Goal: Information Seeking & Learning: Learn about a topic

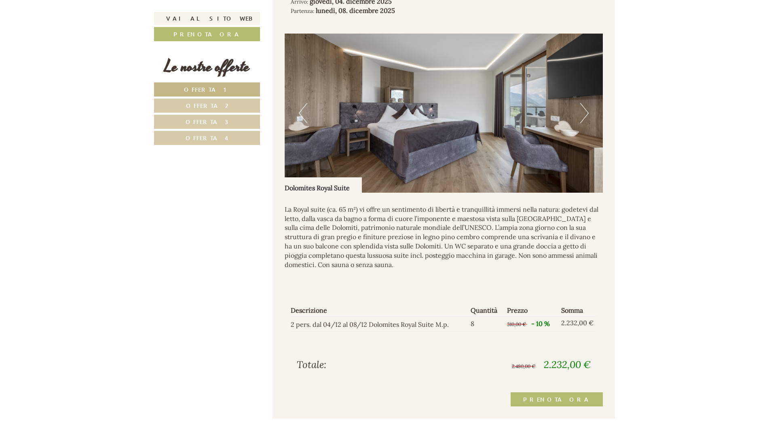
scroll to position [1253, 0]
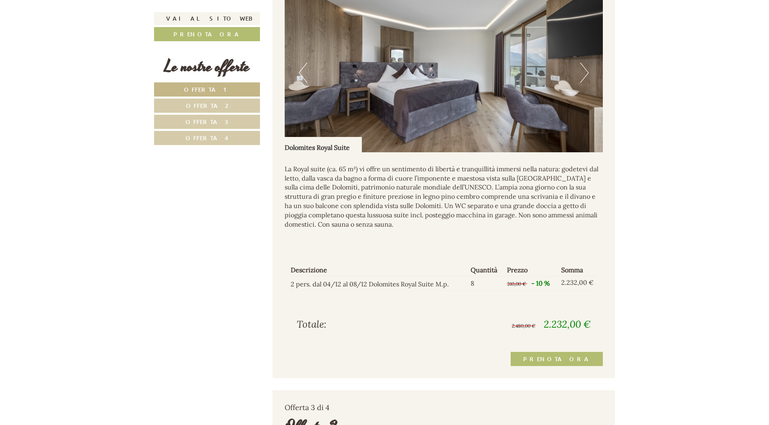
click at [184, 126] on link "Offerta 3" at bounding box center [207, 122] width 106 height 14
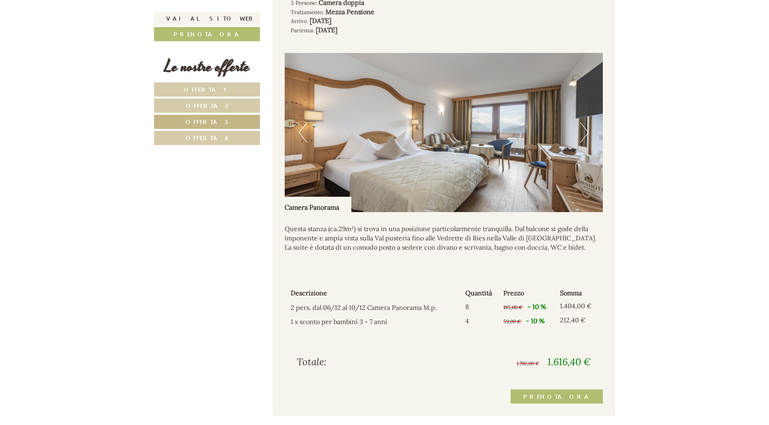
scroll to position [819, 0]
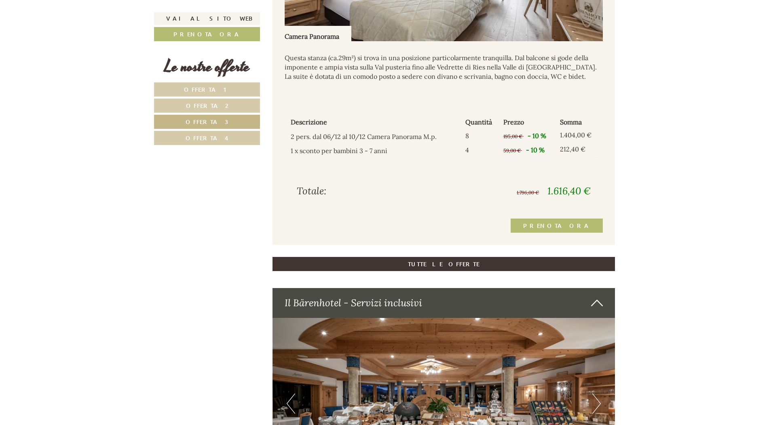
drag, startPoint x: 200, startPoint y: 129, endPoint x: 198, endPoint y: 135, distance: 7.1
click at [200, 130] on nav "Offerta 1 Offerta 2 Offerta 3 Offerta 4" at bounding box center [208, 113] width 108 height 63
click at [198, 135] on span "Offerta 4" at bounding box center [207, 138] width 43 height 8
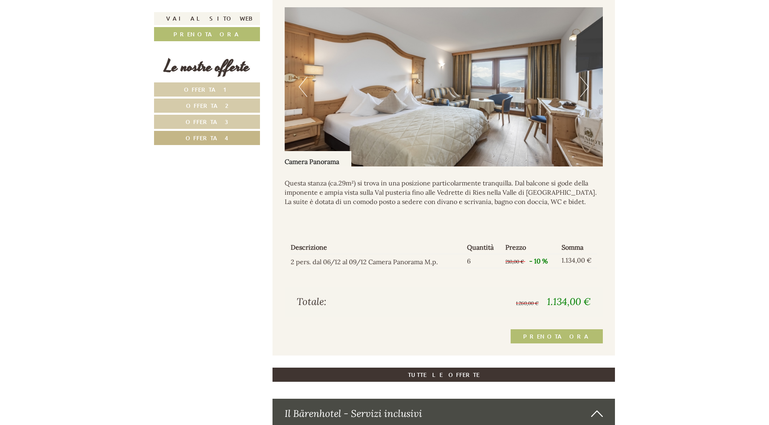
scroll to position [778, 0]
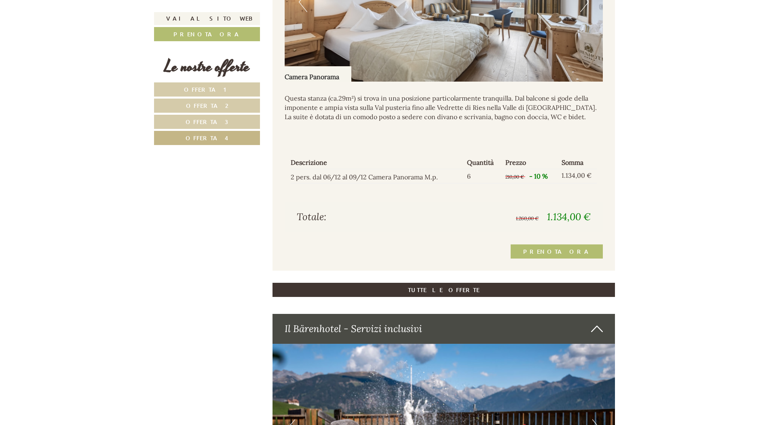
click at [219, 124] on span "Offerta 3" at bounding box center [207, 122] width 43 height 8
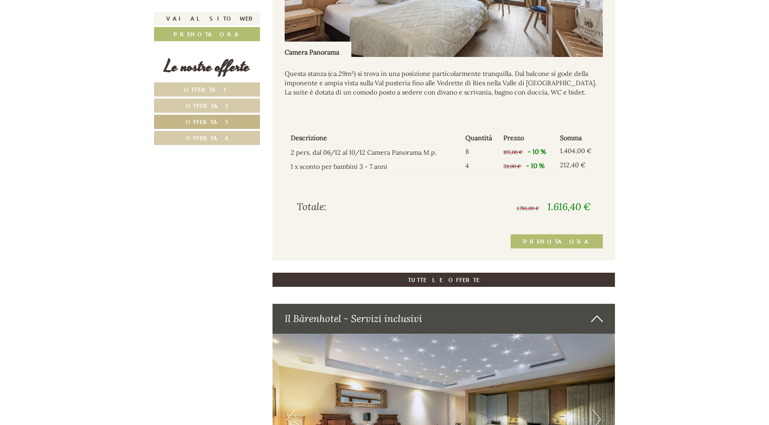
scroll to position [566, 0]
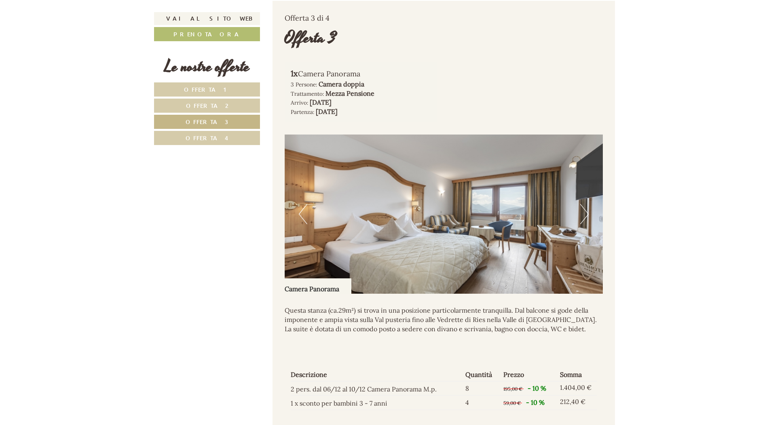
drag, startPoint x: 170, startPoint y: 136, endPoint x: 230, endPoint y: 140, distance: 60.4
click at [171, 136] on link "Offerta 4" at bounding box center [207, 138] width 106 height 14
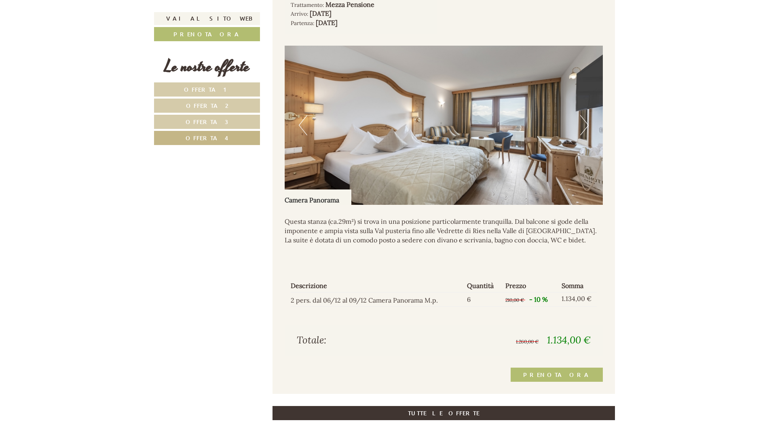
scroll to position [657, 0]
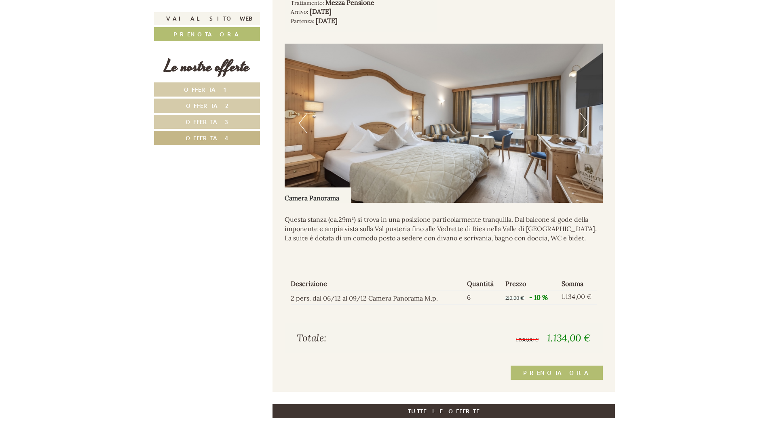
click at [173, 128] on link "Offerta 3" at bounding box center [207, 122] width 106 height 14
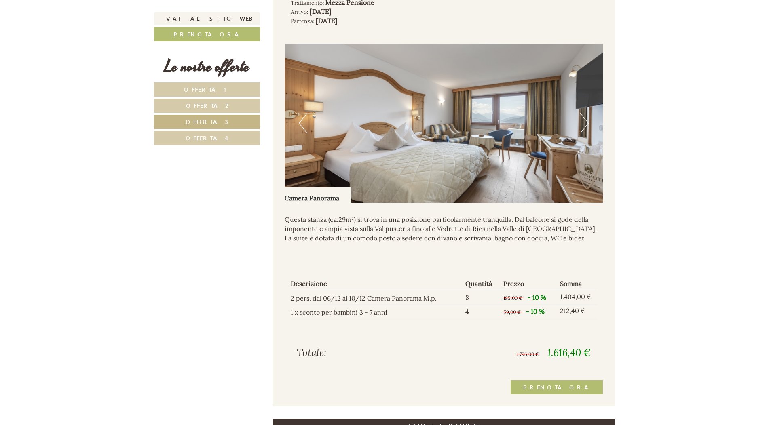
click at [188, 139] on link "Offerta 4" at bounding box center [207, 138] width 106 height 14
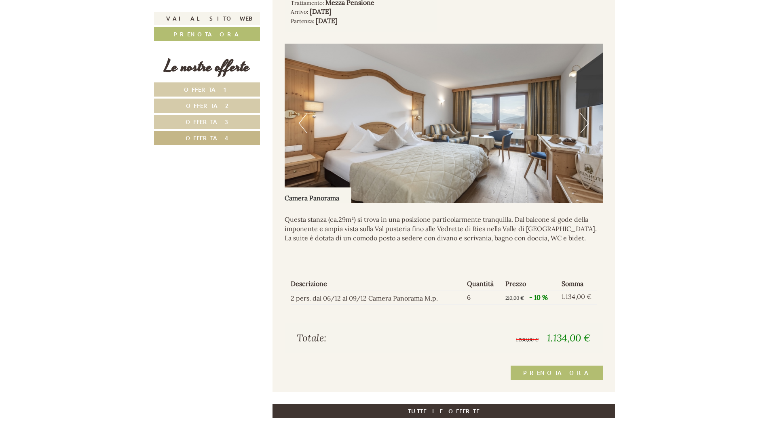
scroll to position [576, 0]
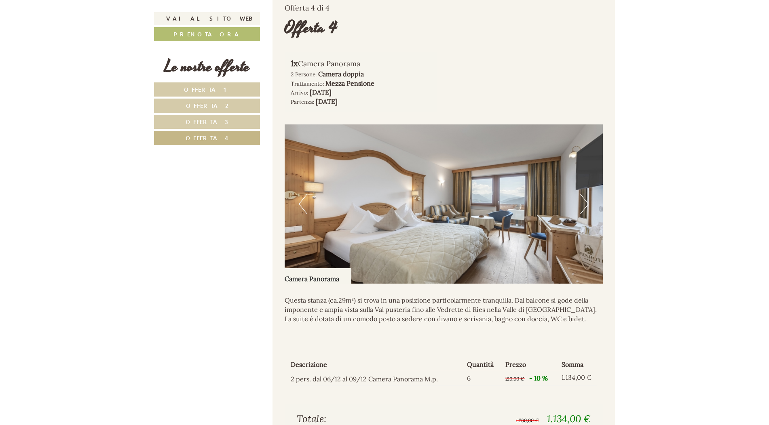
click at [187, 127] on link "Offerta 3" at bounding box center [207, 122] width 106 height 14
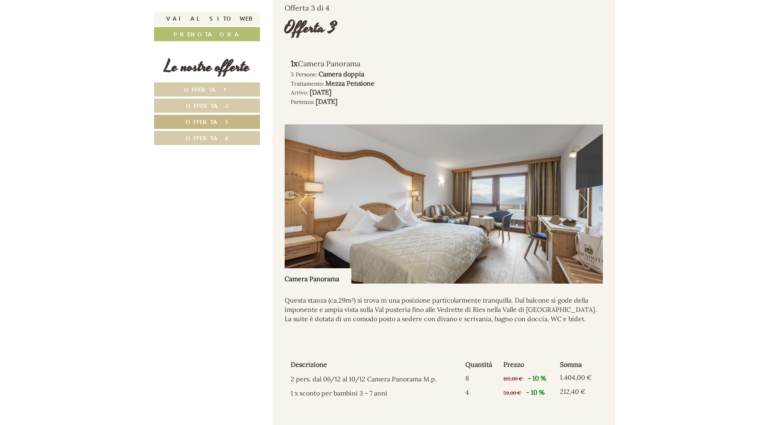
click at [188, 144] on link "Offerta 4" at bounding box center [207, 138] width 106 height 14
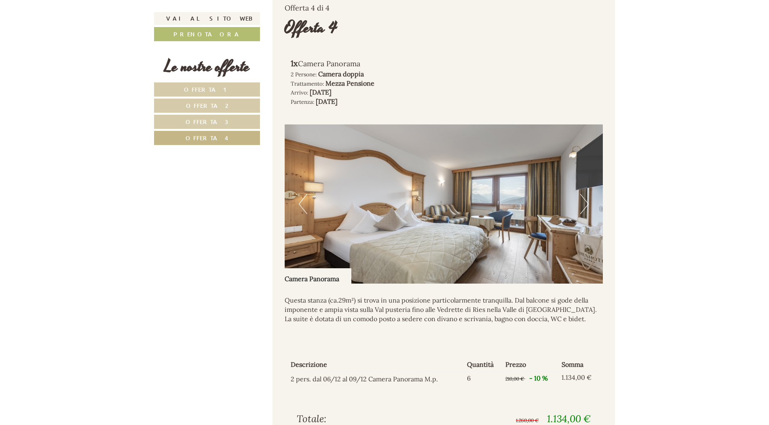
click at [196, 128] on link "Offerta 3" at bounding box center [207, 122] width 106 height 14
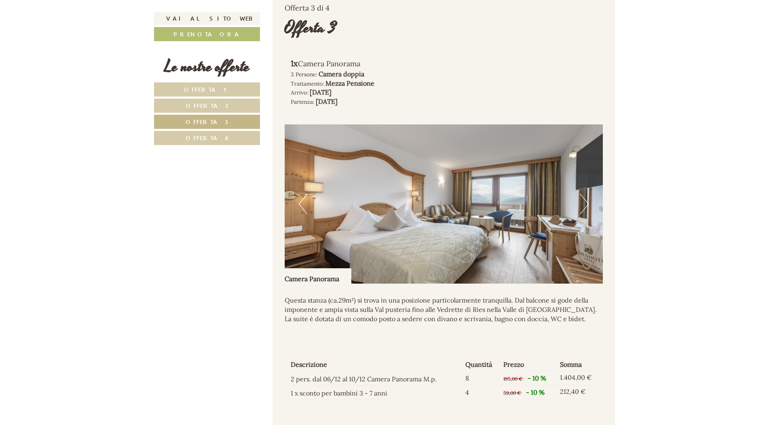
click at [197, 104] on span "Offerta 2" at bounding box center [207, 106] width 42 height 8
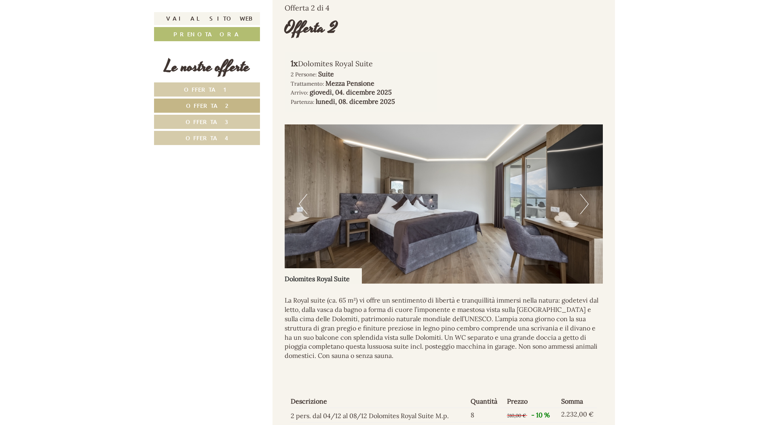
click at [197, 89] on span "Offerta 1" at bounding box center [207, 90] width 46 height 8
click at [198, 97] on nav "Offerta 1 Offerta 2 Offerta 3 Offerta 4" at bounding box center [208, 113] width 108 height 63
drag, startPoint x: 200, startPoint y: 102, endPoint x: 204, endPoint y: 112, distance: 10.5
click at [200, 103] on span "Offerta 2" at bounding box center [207, 106] width 42 height 8
click at [208, 116] on link "Offerta 3" at bounding box center [207, 122] width 106 height 14
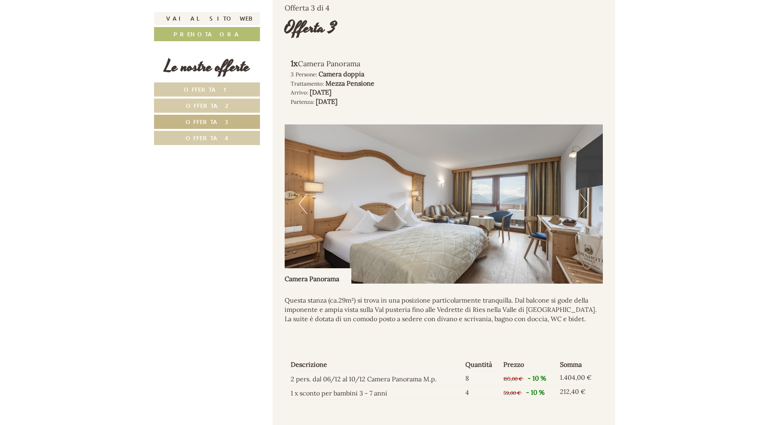
drag, startPoint x: 207, startPoint y: 125, endPoint x: 209, endPoint y: 131, distance: 5.5
click at [207, 126] on link "Offerta 3" at bounding box center [207, 122] width 106 height 14
click at [211, 137] on span "Offerta 4" at bounding box center [207, 138] width 43 height 8
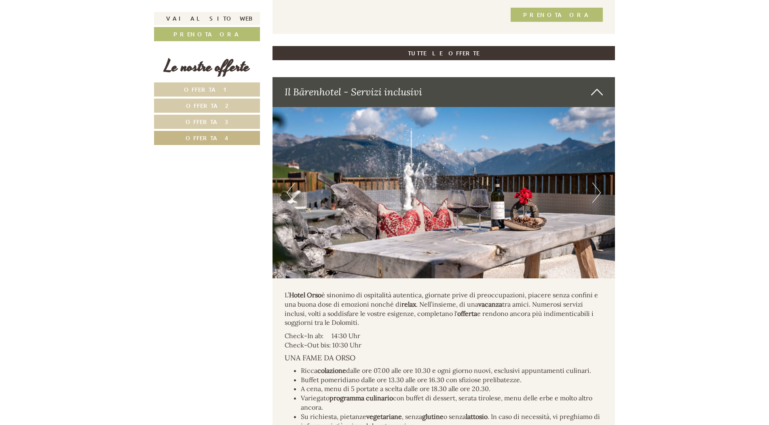
scroll to position [1061, 0]
